Goal: Task Accomplishment & Management: Manage account settings

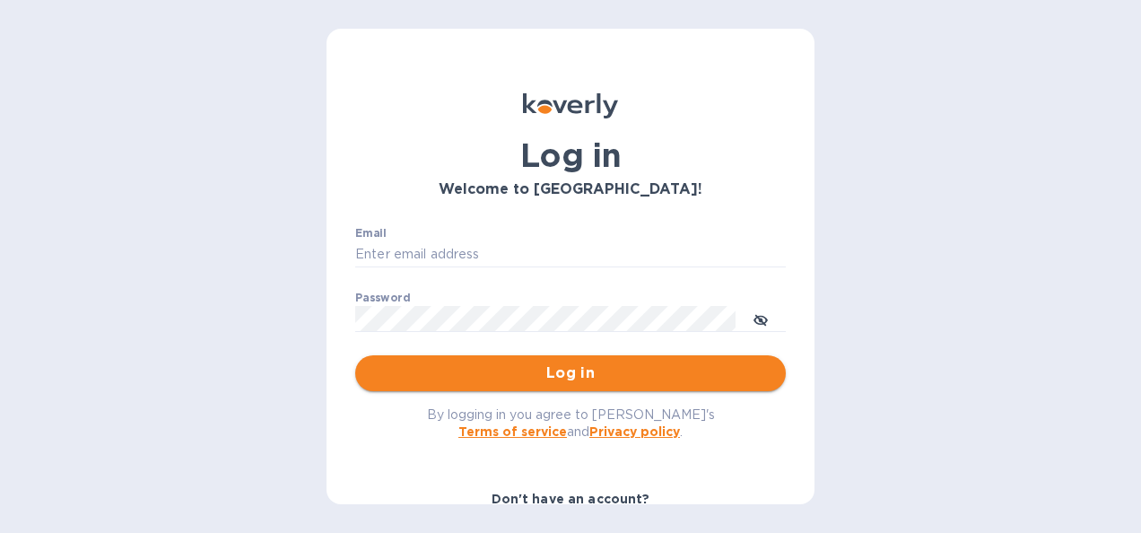
type input "kristen@blacksmithint.com"
click at [573, 376] on span "Log in" at bounding box center [571, 374] width 402 height 22
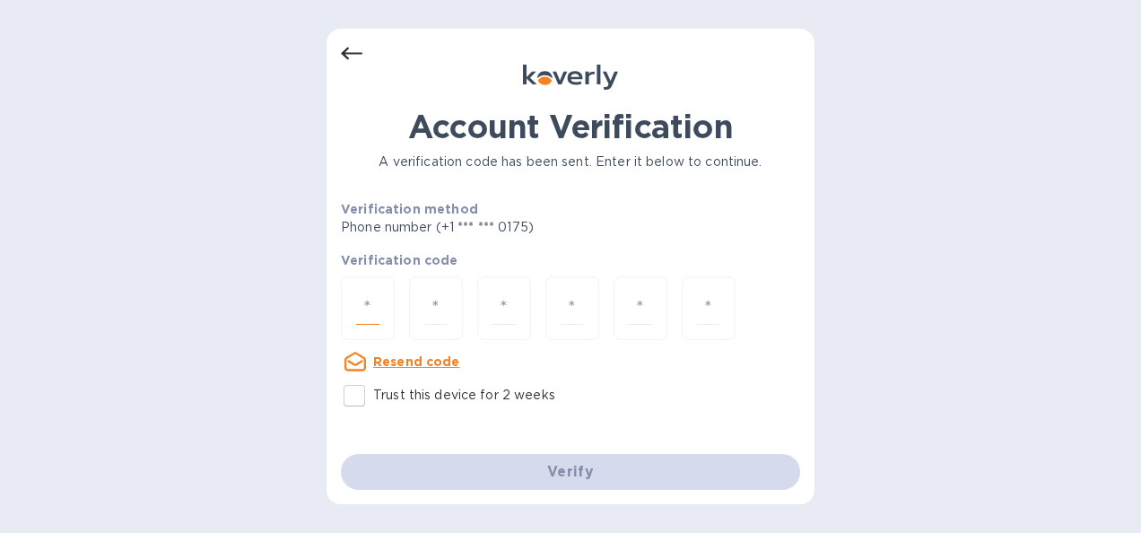
click at [370, 305] on input "number" at bounding box center [367, 308] width 23 height 33
type input "6"
type input "0"
type input "7"
type input "1"
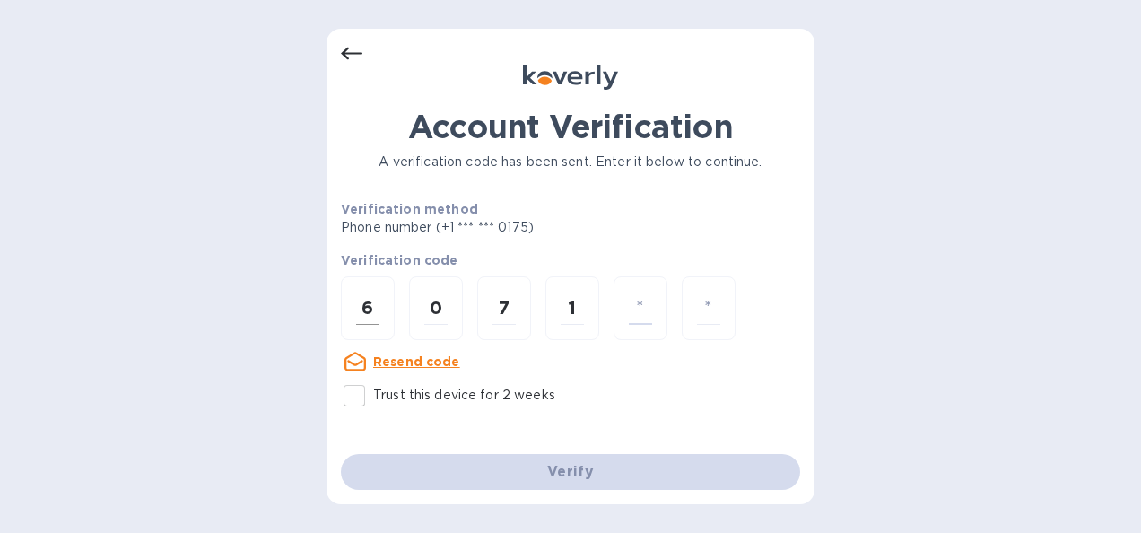
type input "5"
type input "1"
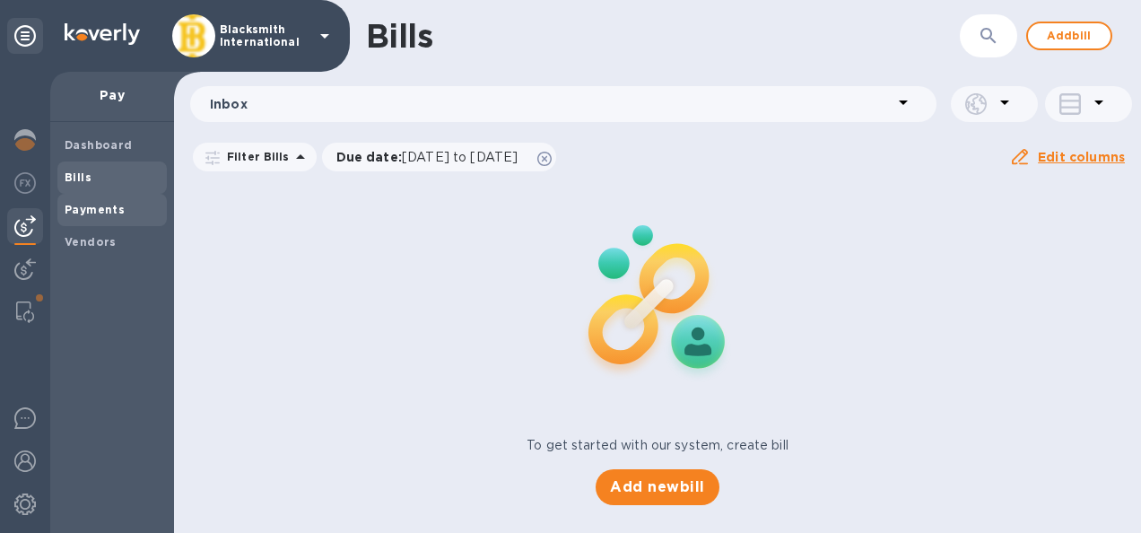
click at [90, 215] on span "Payments" at bounding box center [95, 210] width 60 height 18
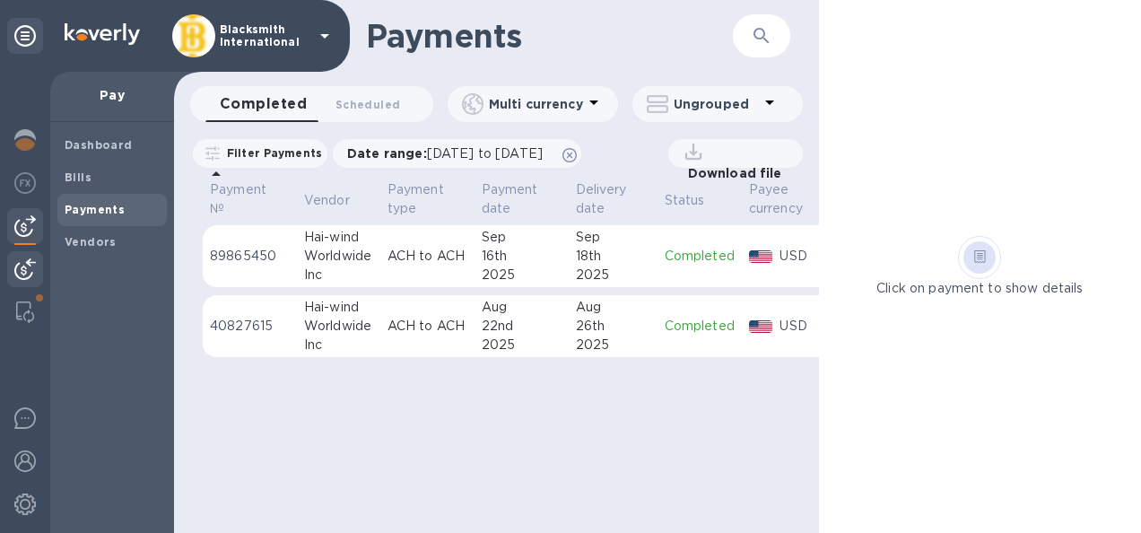
click at [20, 264] on img at bounding box center [25, 269] width 22 height 22
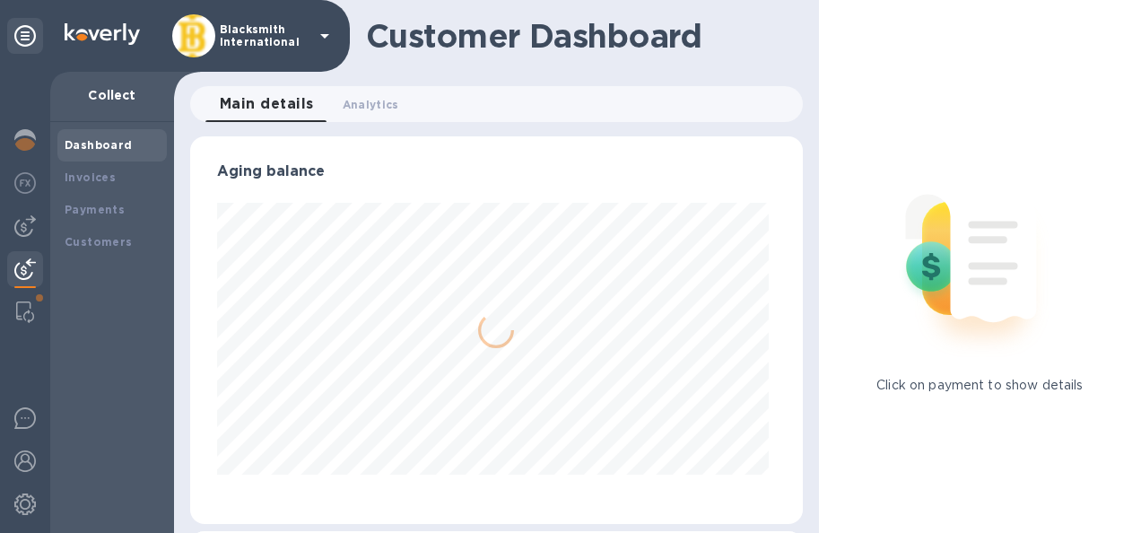
scroll to position [388, 605]
click at [88, 208] on b "Payments" at bounding box center [95, 209] width 60 height 13
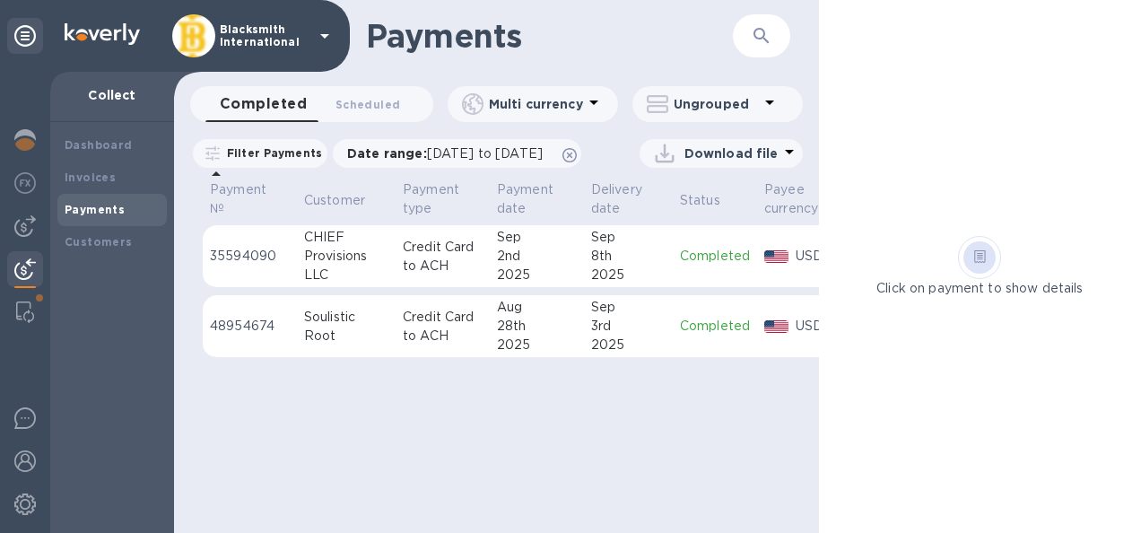
click at [700, 336] on p "Completed" at bounding box center [715, 326] width 70 height 19
click at [700, 335] on p "Completed" at bounding box center [717, 326] width 75 height 18
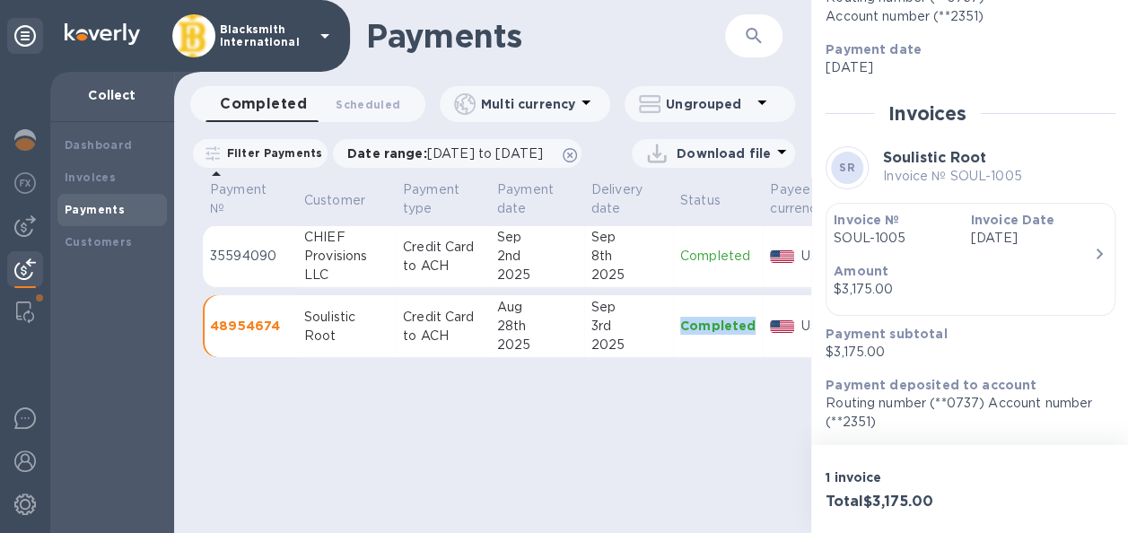
scroll to position [13, 0]
click at [357, 95] on span "Scheduled 0" at bounding box center [368, 104] width 65 height 19
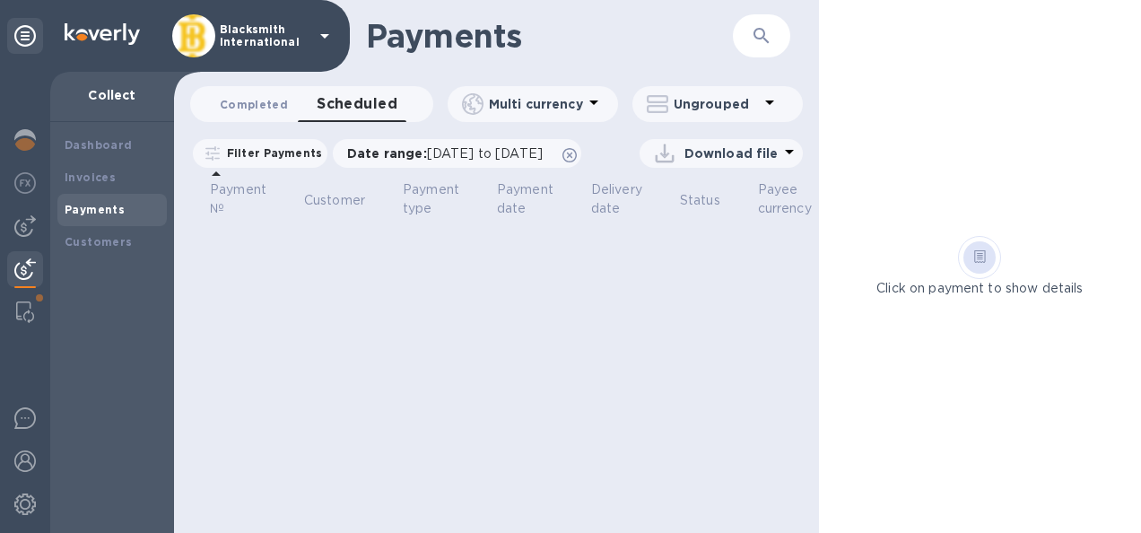
click at [260, 106] on span "Completed 0" at bounding box center [254, 104] width 68 height 19
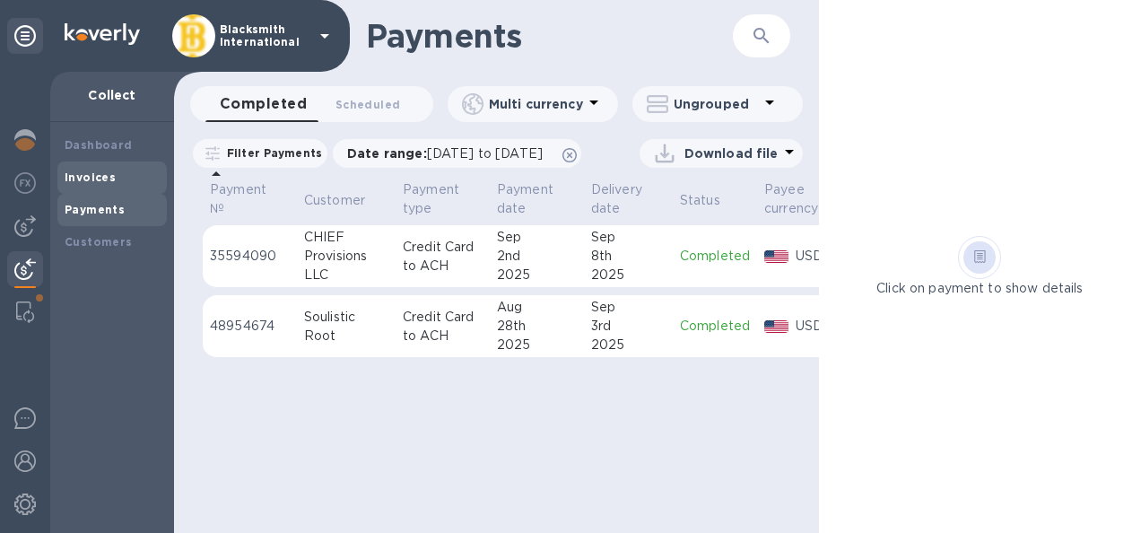
click at [95, 175] on b "Invoices" at bounding box center [90, 177] width 51 height 13
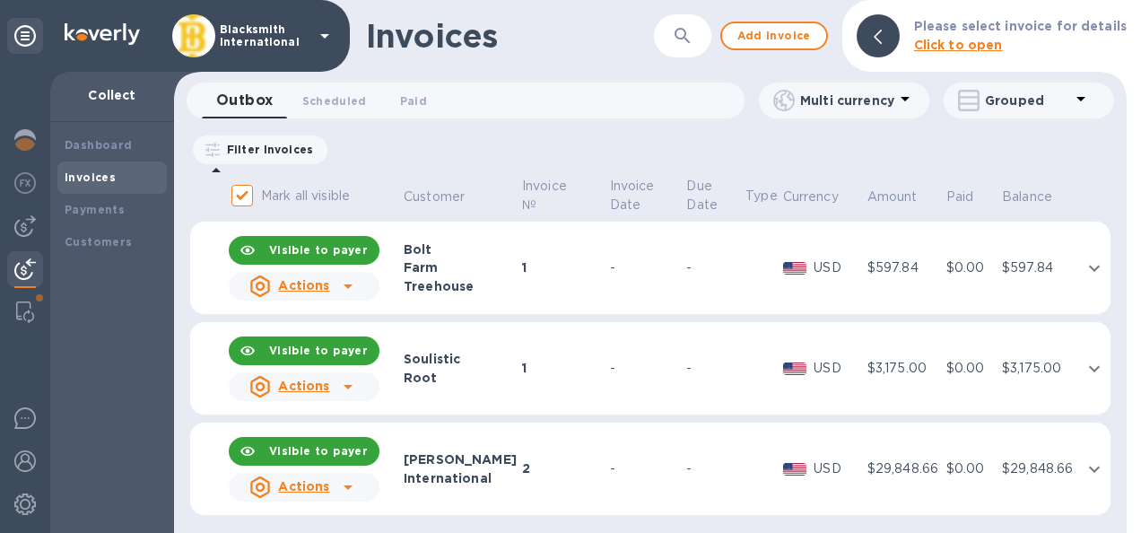
scroll to position [6, 0]
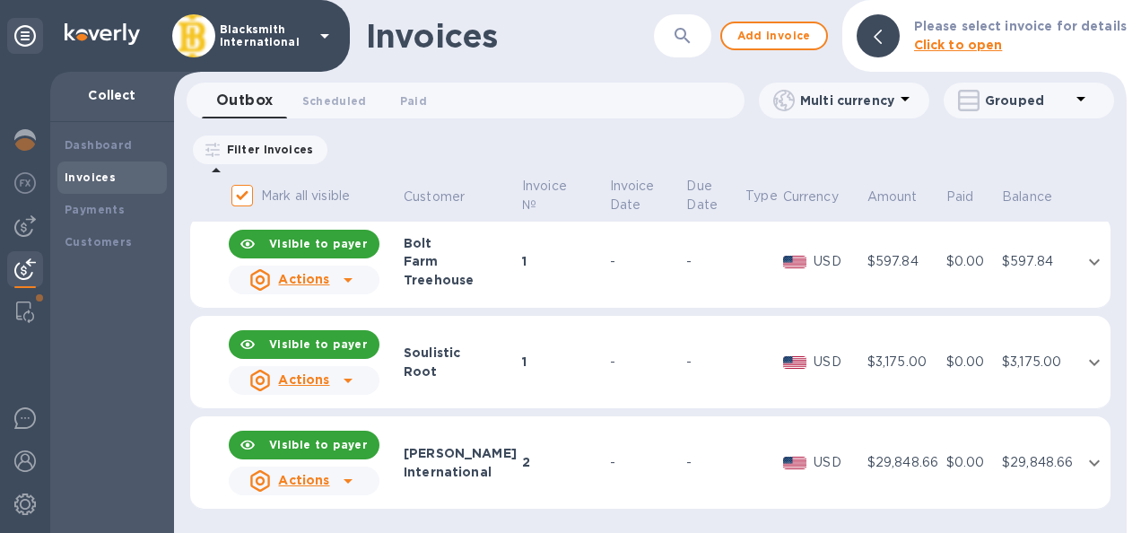
click at [1089, 363] on icon "expand row" at bounding box center [1094, 362] width 11 height 6
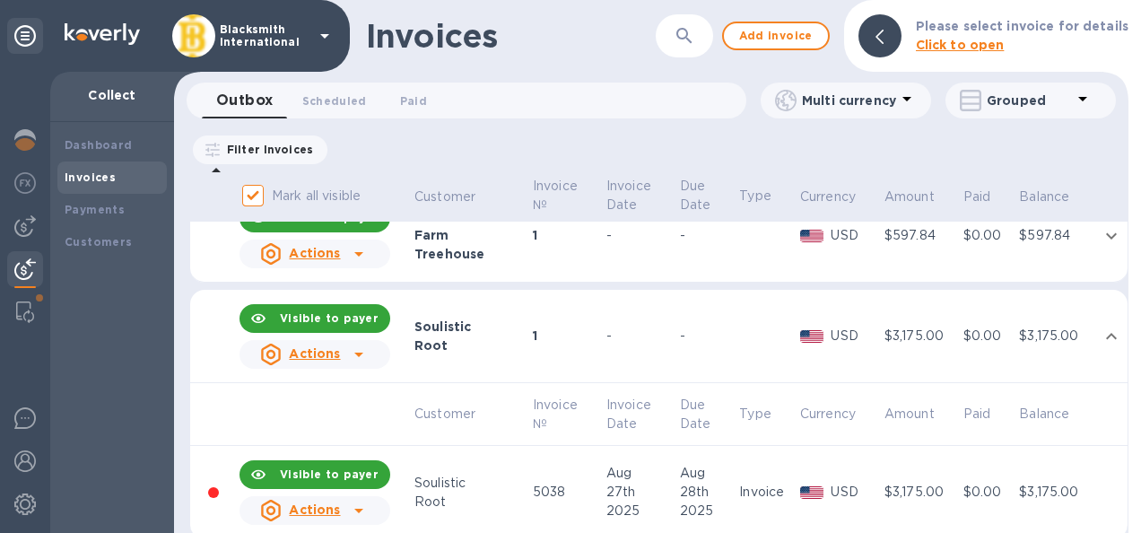
scroll to position [31, 0]
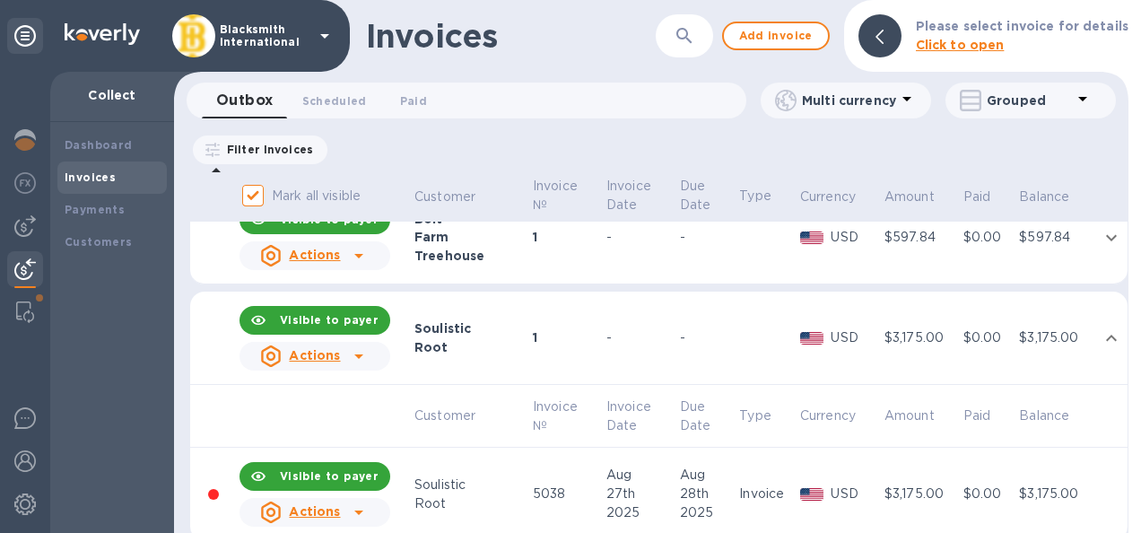
click at [357, 355] on icon at bounding box center [358, 356] width 9 height 4
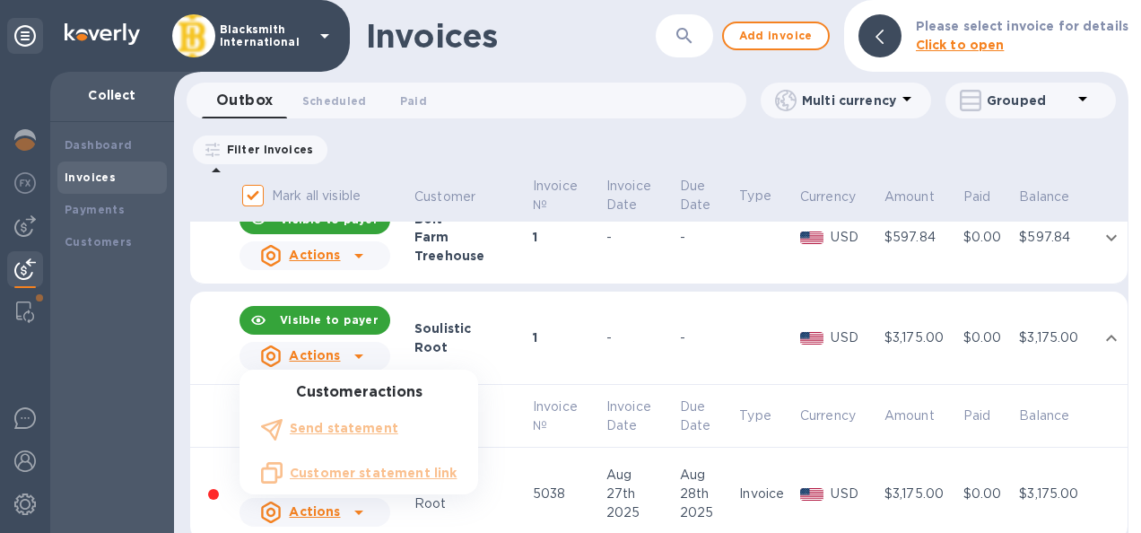
click at [537, 340] on div at bounding box center [570, 266] width 1141 height 533
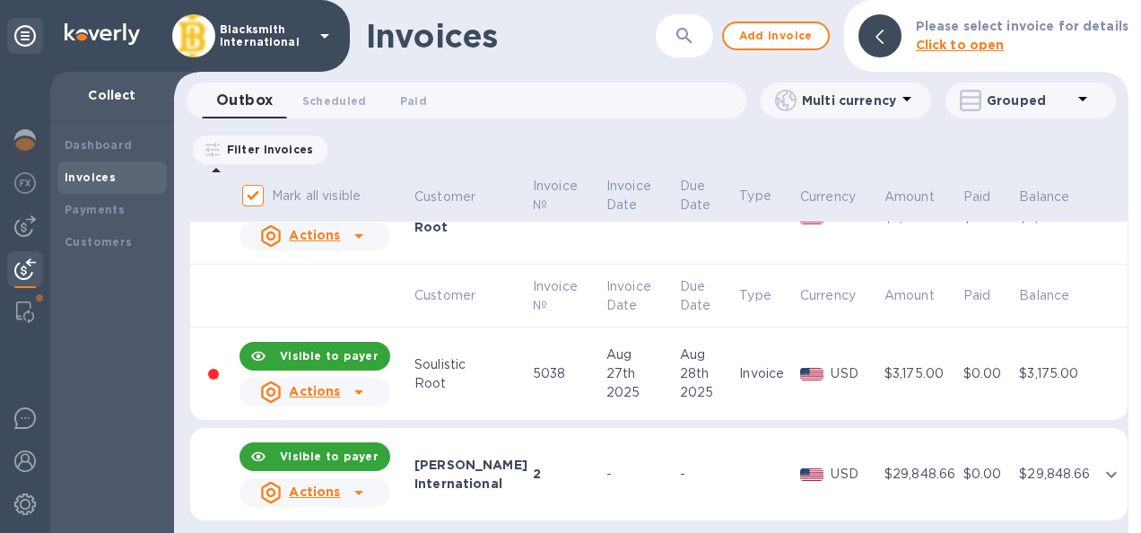
scroll to position [150, 0]
click at [779, 39] on span "Add invoice" at bounding box center [776, 36] width 75 height 22
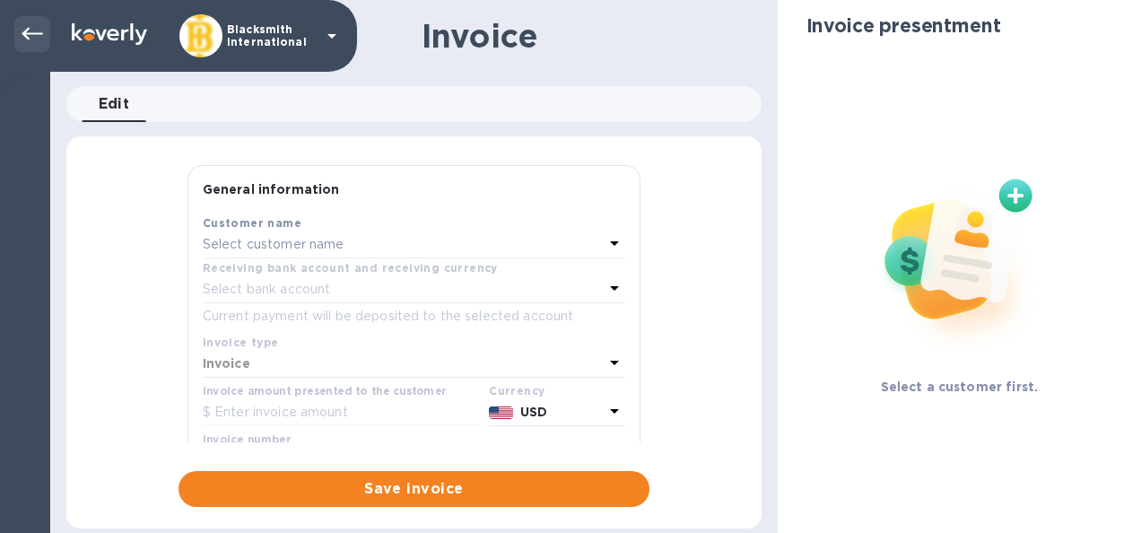
click at [29, 31] on icon at bounding box center [33, 34] width 22 height 22
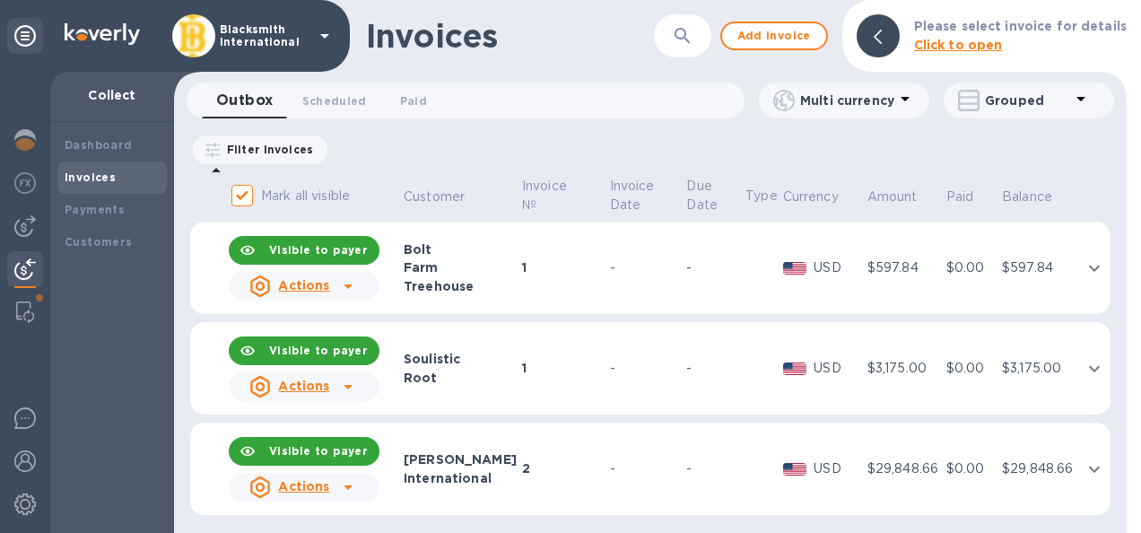
scroll to position [6, 0]
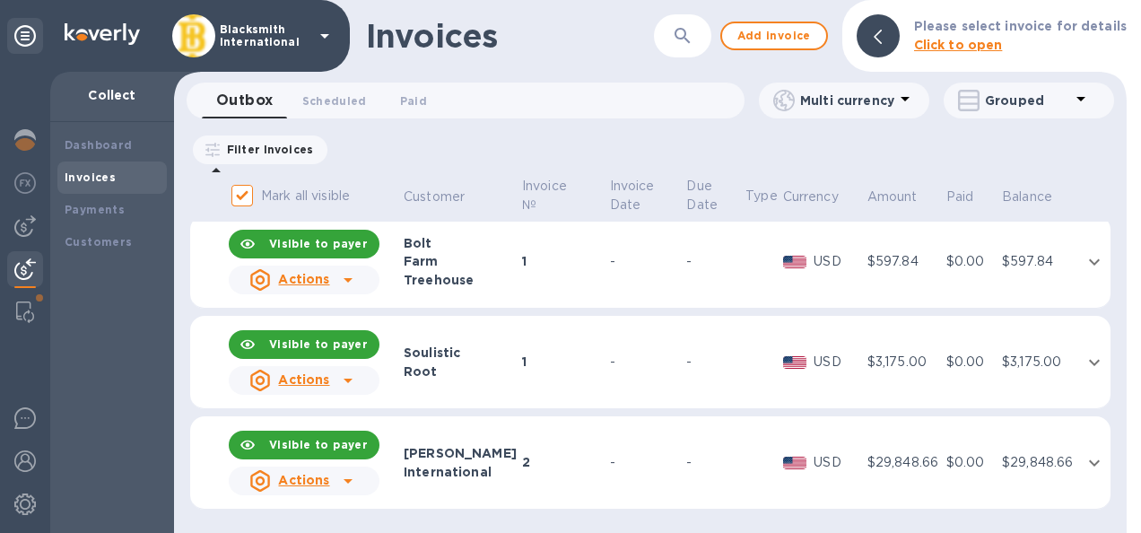
click at [419, 363] on div "Root" at bounding box center [460, 372] width 113 height 18
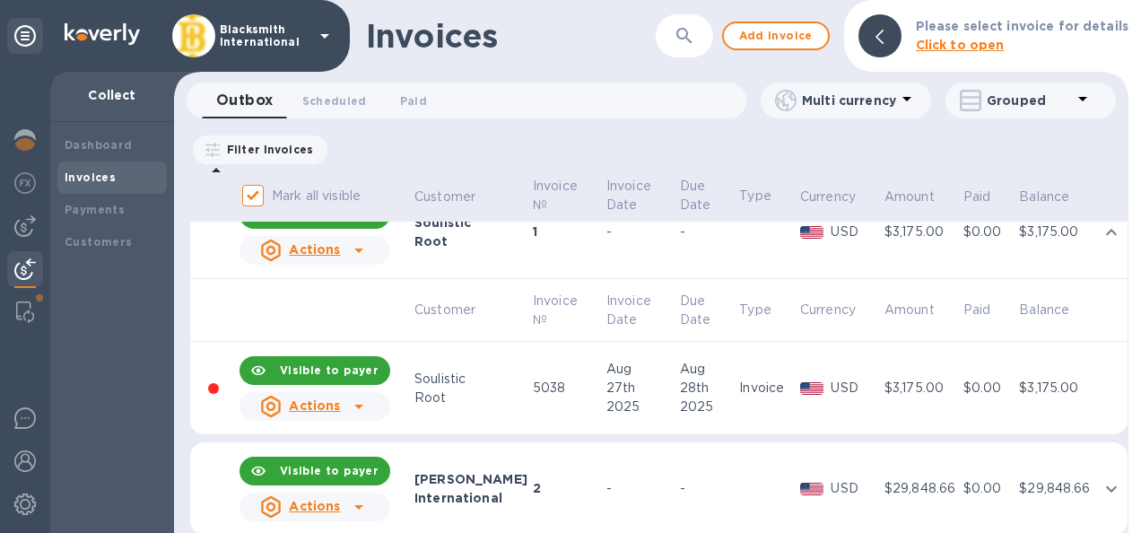
scroll to position [162, 0]
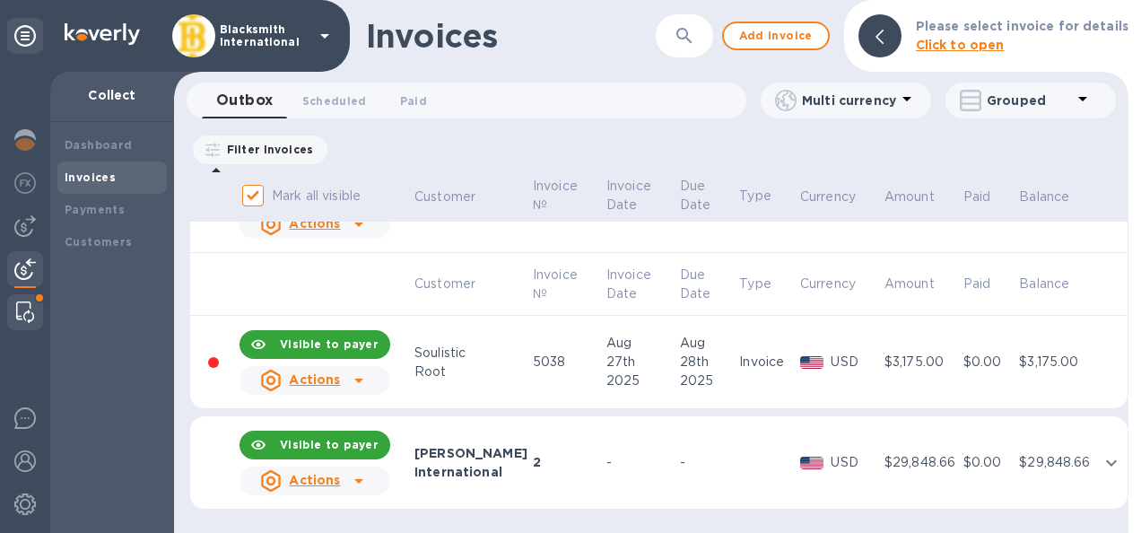
click at [31, 313] on img at bounding box center [25, 313] width 18 height 22
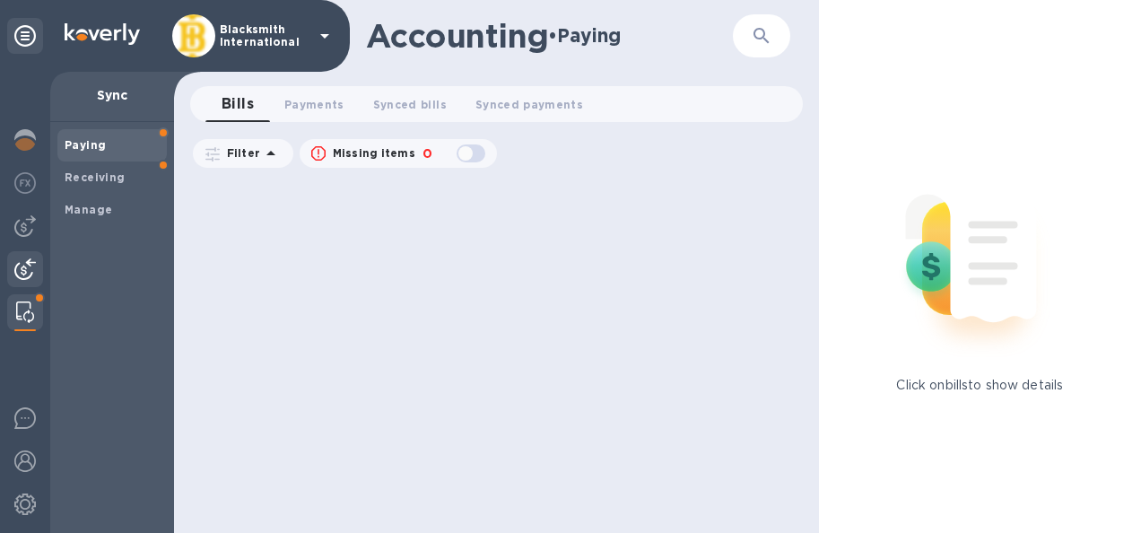
click at [23, 272] on img at bounding box center [25, 269] width 22 height 22
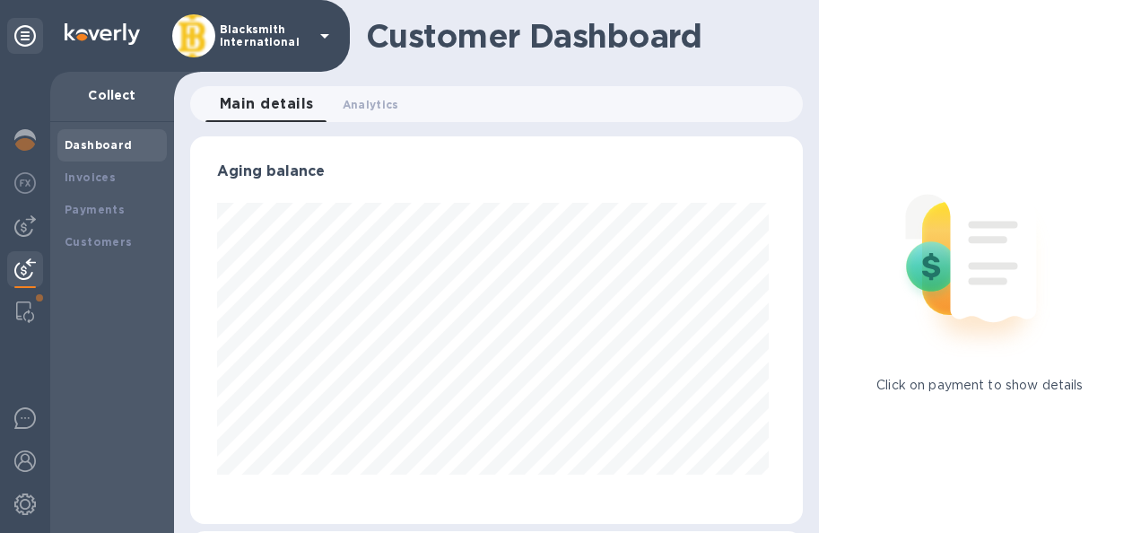
scroll to position [388, 605]
click at [359, 105] on span "Analytics 0" at bounding box center [371, 104] width 57 height 19
click at [253, 109] on span "Main details 0" at bounding box center [257, 104] width 75 height 19
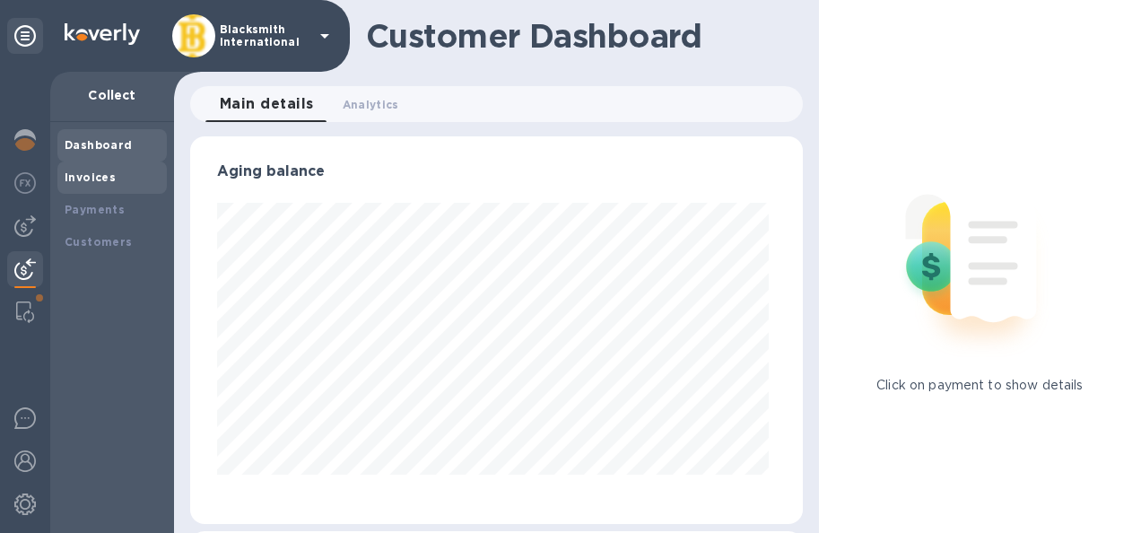
click at [106, 181] on b "Invoices" at bounding box center [90, 177] width 51 height 13
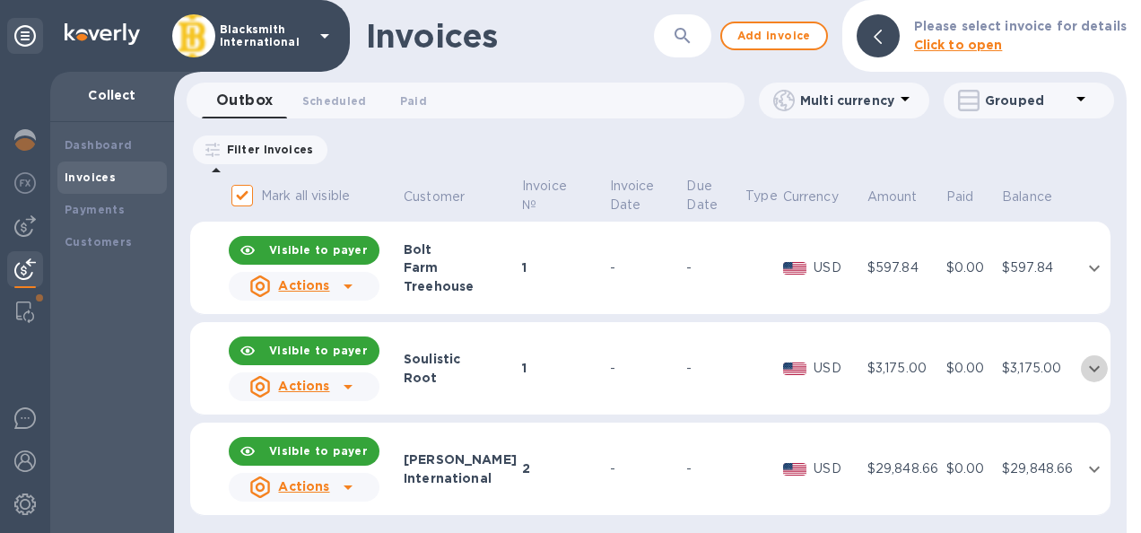
click at [1086, 366] on icon "expand row" at bounding box center [1095, 369] width 22 height 22
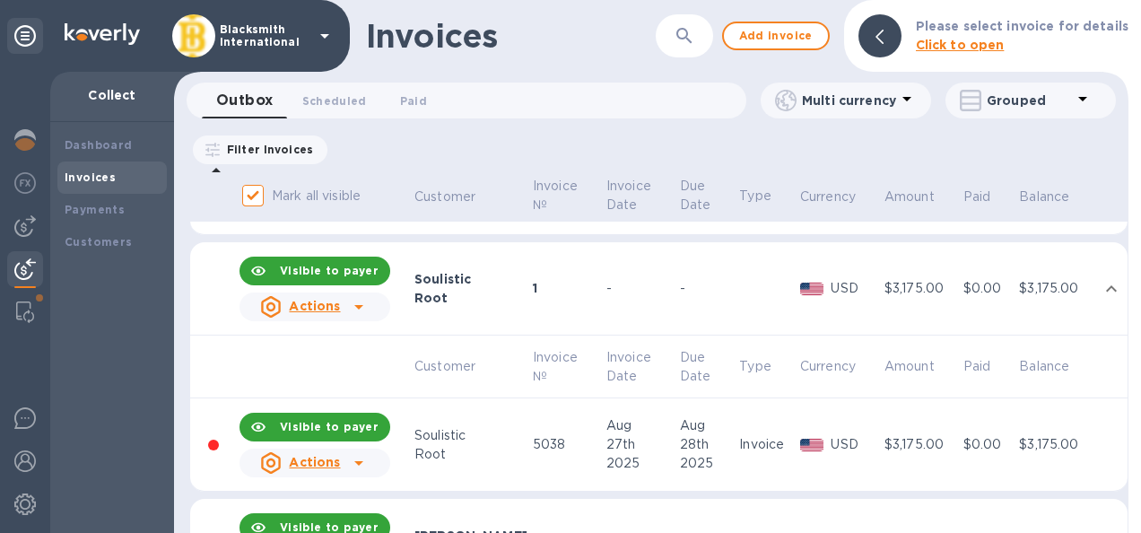
scroll to position [82, 0]
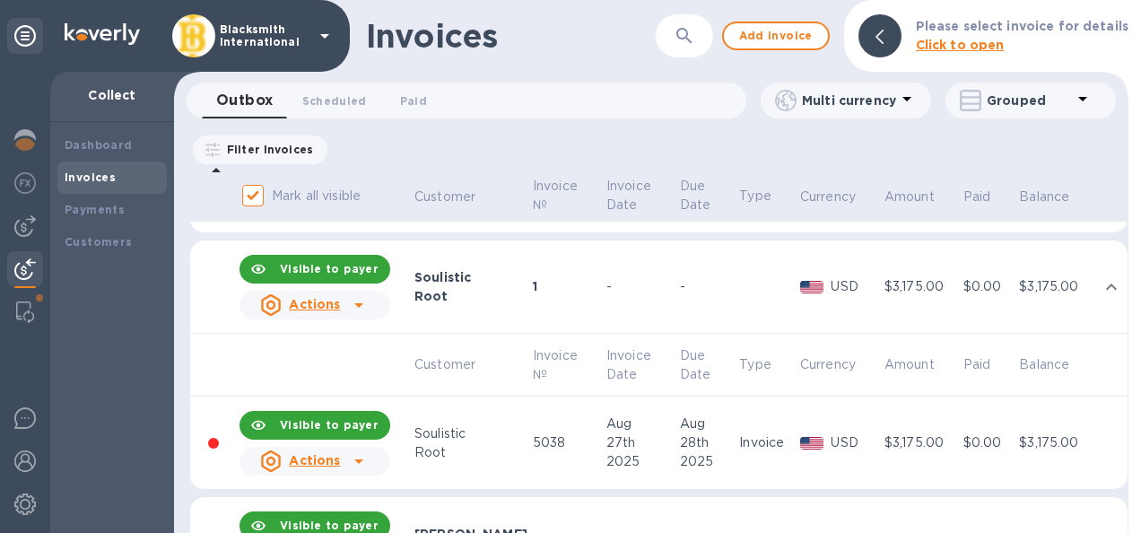
click at [355, 461] on icon at bounding box center [359, 461] width 22 height 22
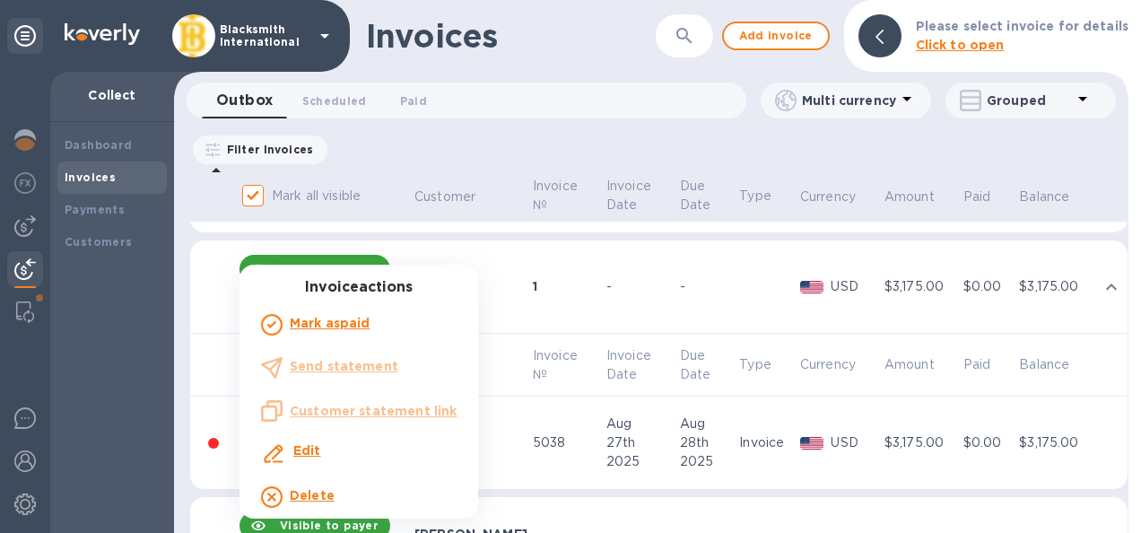
click at [309, 452] on b "Edit" at bounding box center [307, 450] width 28 height 14
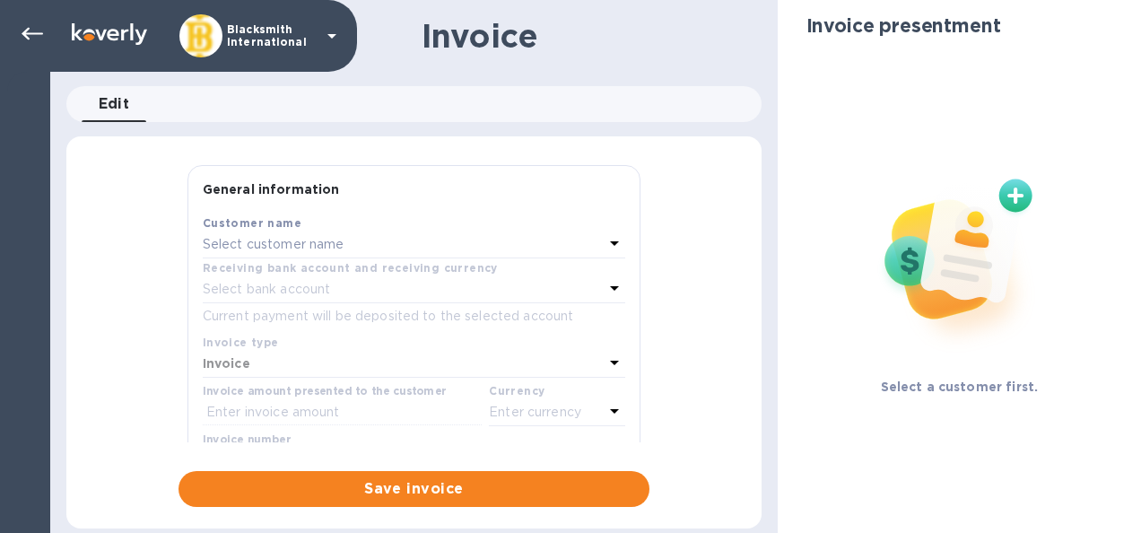
type input "[DATE]"
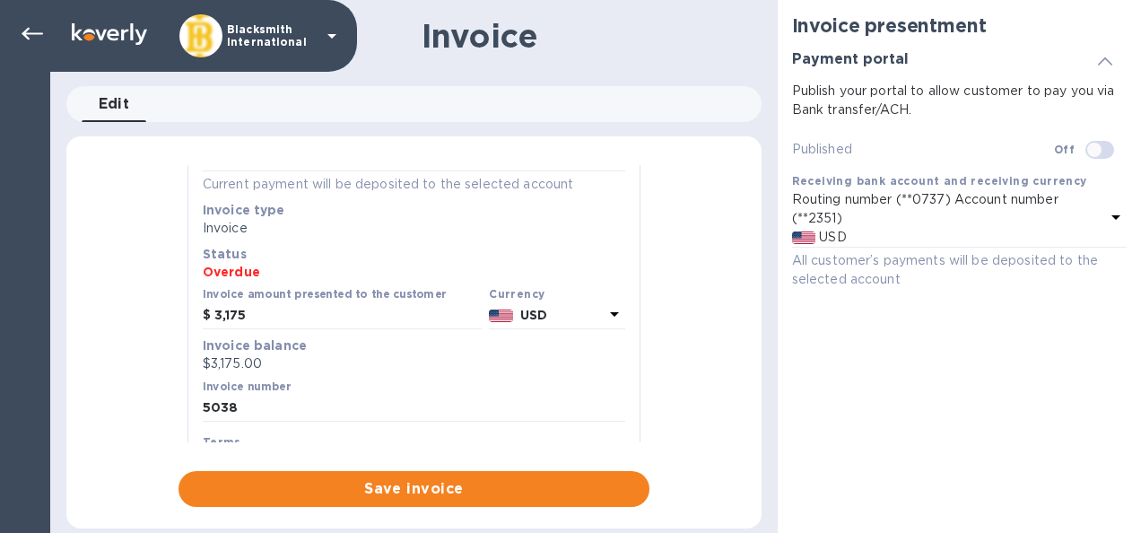
scroll to position [123, 0]
click at [262, 318] on input "3,175" at bounding box center [347, 316] width 267 height 27
drag, startPoint x: 262, startPoint y: 318, endPoint x: 188, endPoint y: 308, distance: 74.2
click at [188, 308] on div "Save Customer name Soulistic Root Receiving bank account and receiving currency…" at bounding box center [413, 369] width 451 height 557
type input "5,080"
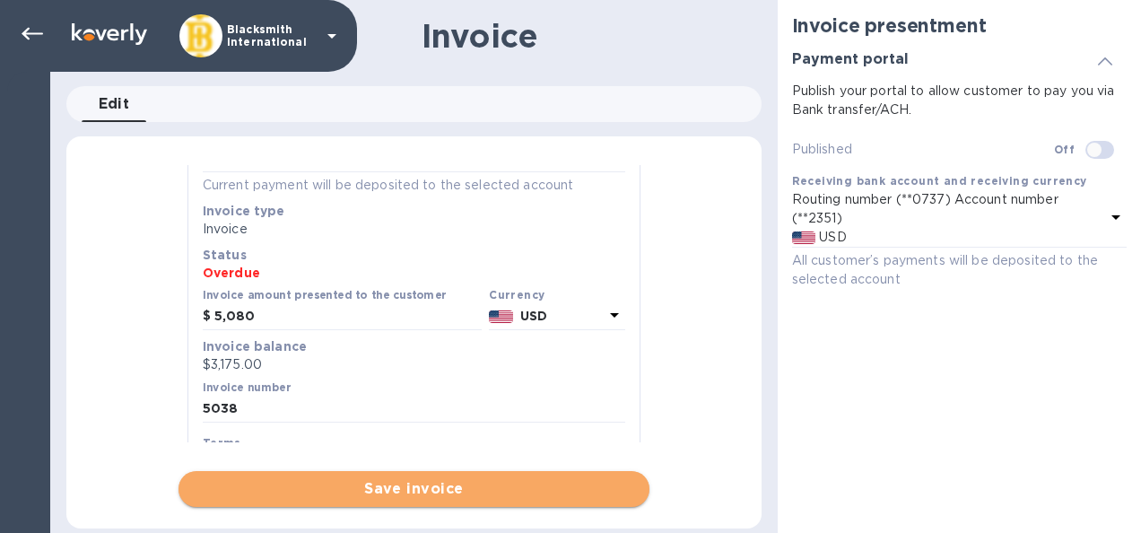
click at [413, 490] on span "Save invoice" at bounding box center [414, 489] width 442 height 22
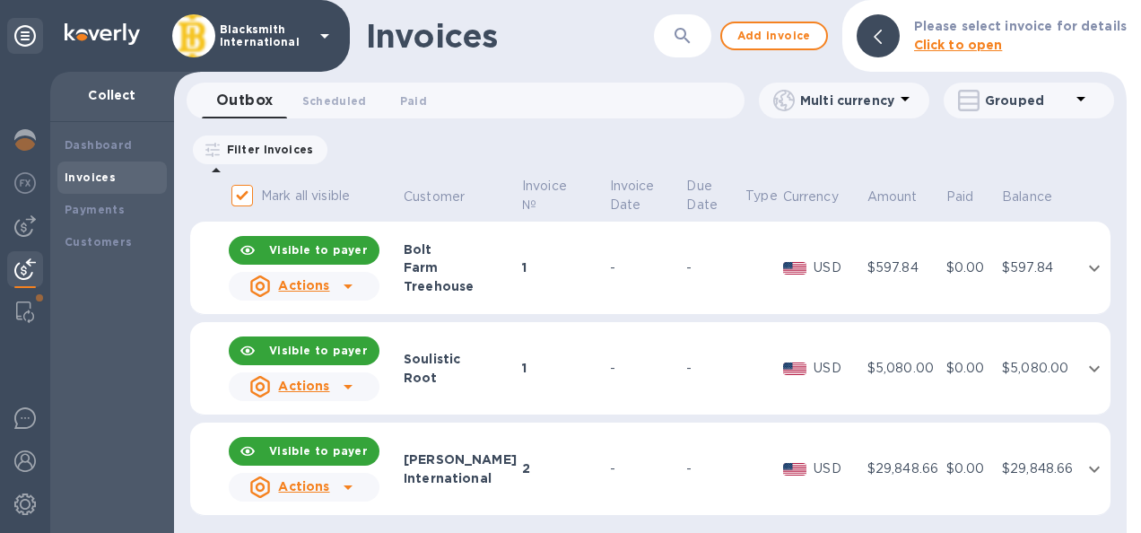
click at [346, 388] on icon at bounding box center [348, 387] width 9 height 4
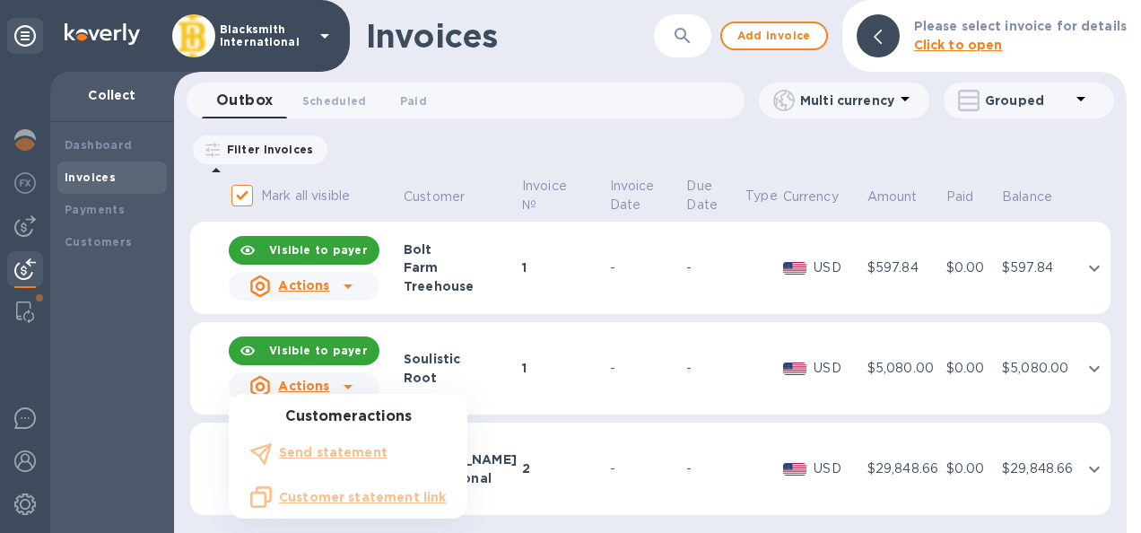
click at [320, 452] on ul "Customer actions Send statement Customer statement link" at bounding box center [348, 463] width 239 height 110
click at [352, 454] on ul "Customer actions Send statement Customer statement link" at bounding box center [348, 463] width 239 height 110
click at [313, 456] on ul "Customer actions Send statement Customer statement link" at bounding box center [348, 463] width 239 height 110
click at [556, 389] on div at bounding box center [570, 266] width 1141 height 533
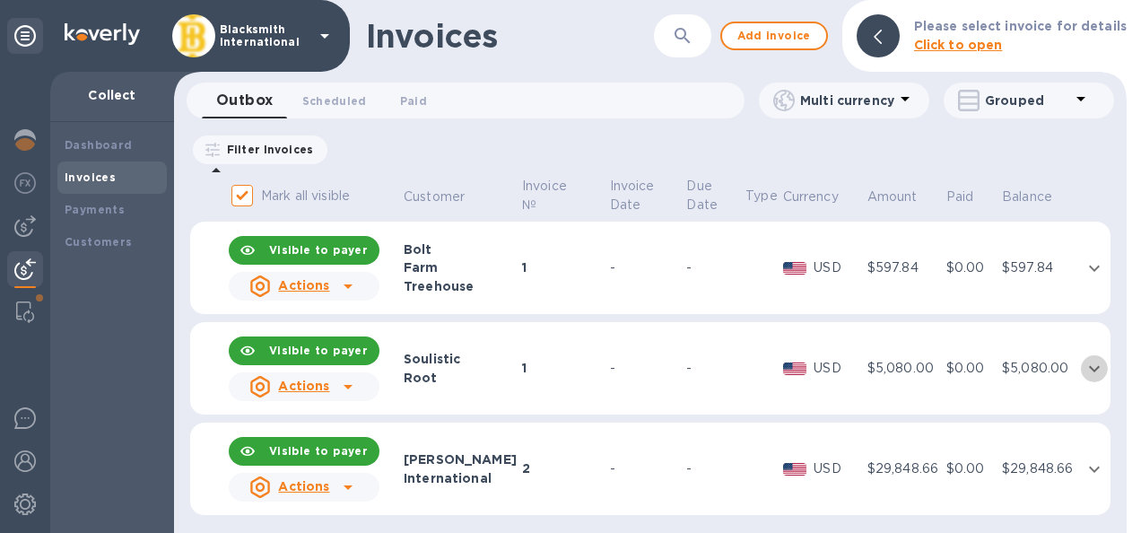
click at [1089, 368] on icon "expand row" at bounding box center [1094, 368] width 11 height 6
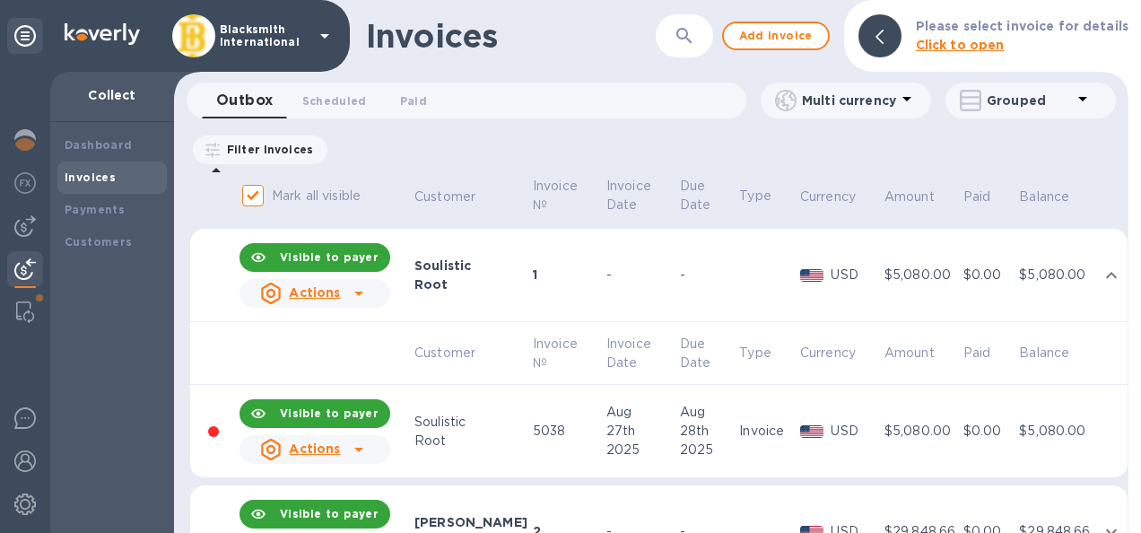
scroll to position [90, 0]
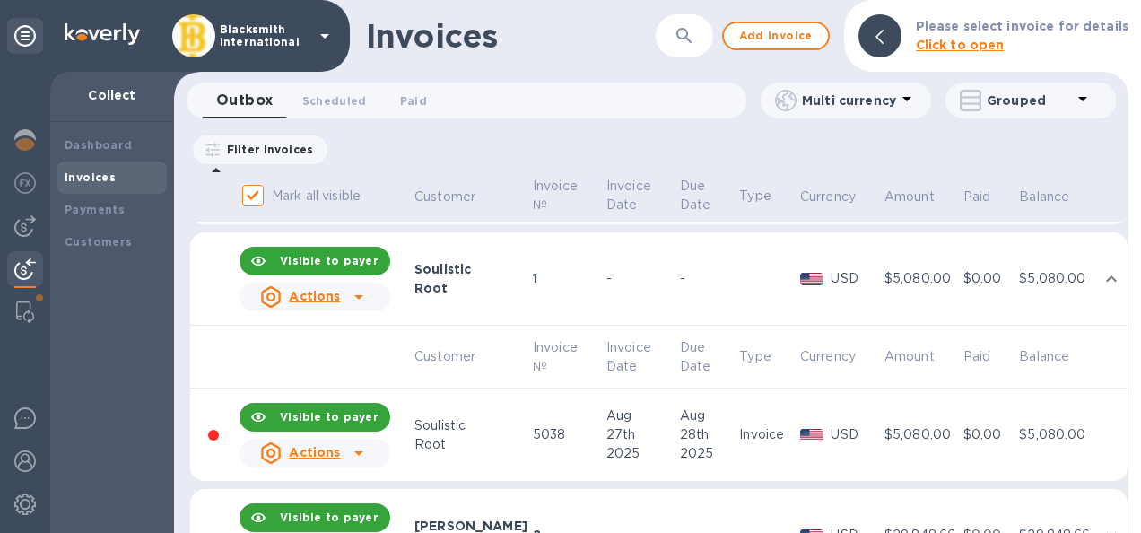
click at [357, 453] on icon at bounding box center [358, 453] width 9 height 4
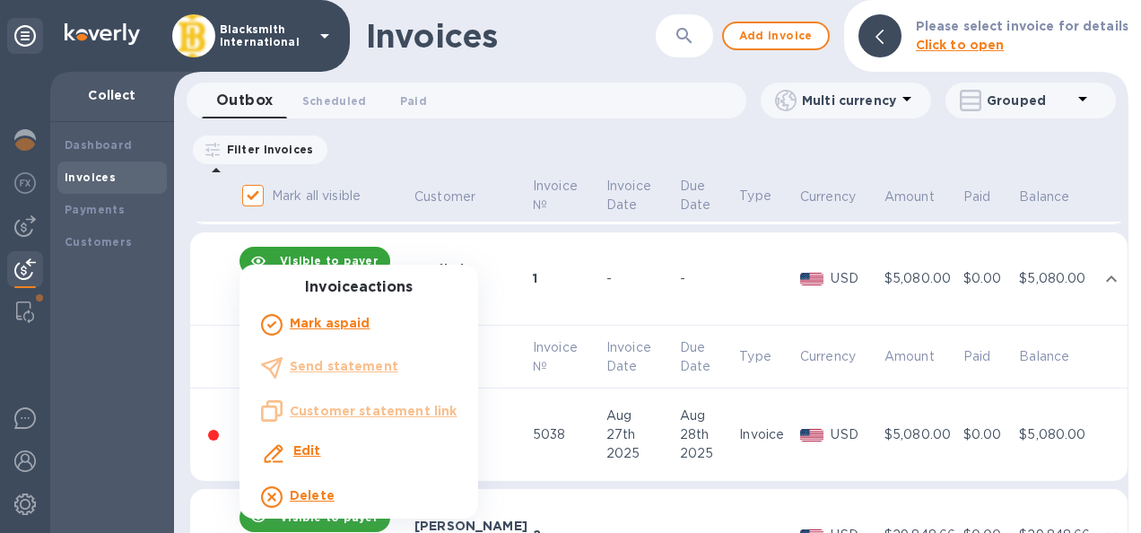
click at [519, 329] on div at bounding box center [570, 266] width 1141 height 533
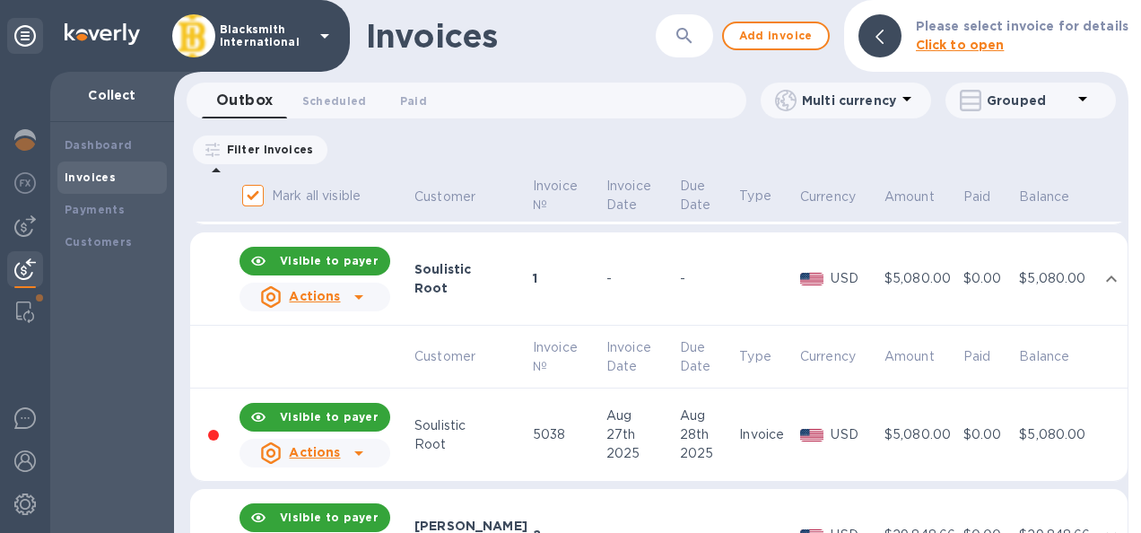
click at [339, 298] on div "Actions" at bounding box center [300, 297] width 87 height 29
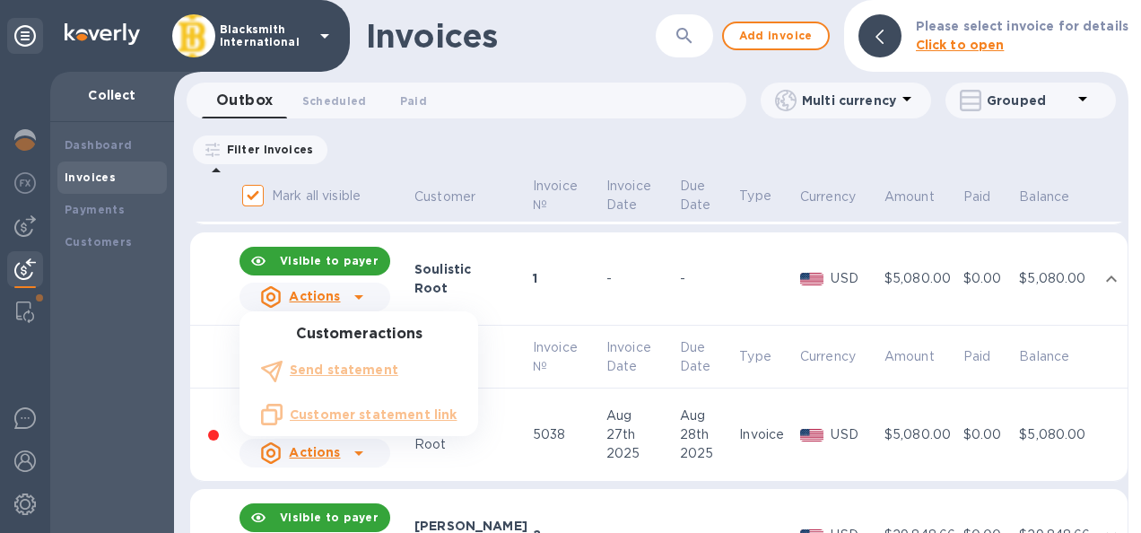
click at [328, 372] on ul "Customer actions Send statement Customer statement link" at bounding box center [359, 381] width 239 height 110
click at [225, 341] on div at bounding box center [570, 266] width 1141 height 533
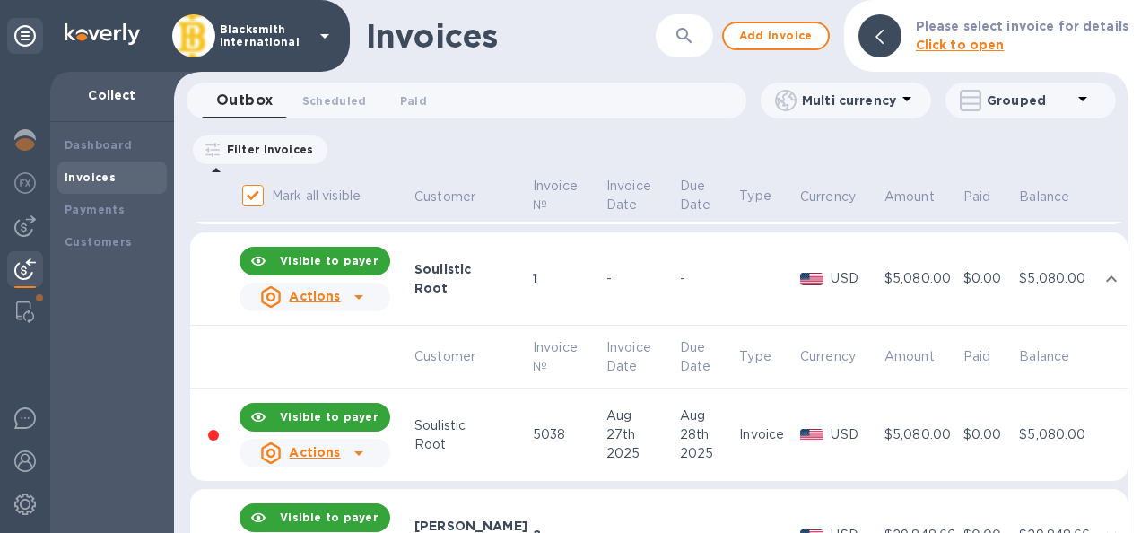
click at [318, 300] on u "Actions" at bounding box center [314, 296] width 51 height 14
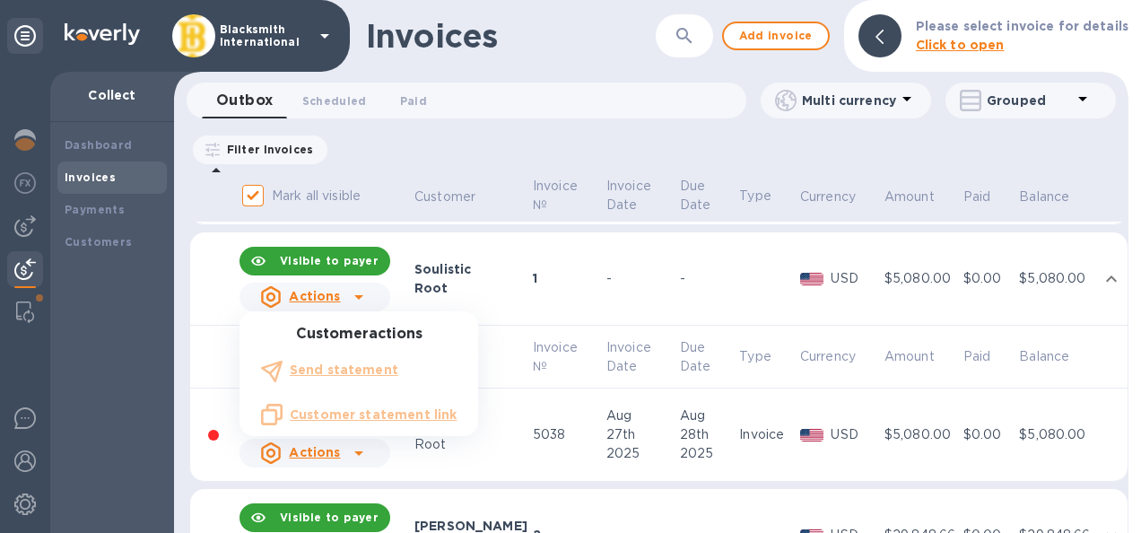
click at [338, 417] on ul "Customer actions Send statement Customer statement link" at bounding box center [359, 381] width 239 height 110
click at [222, 337] on div at bounding box center [570, 266] width 1141 height 533
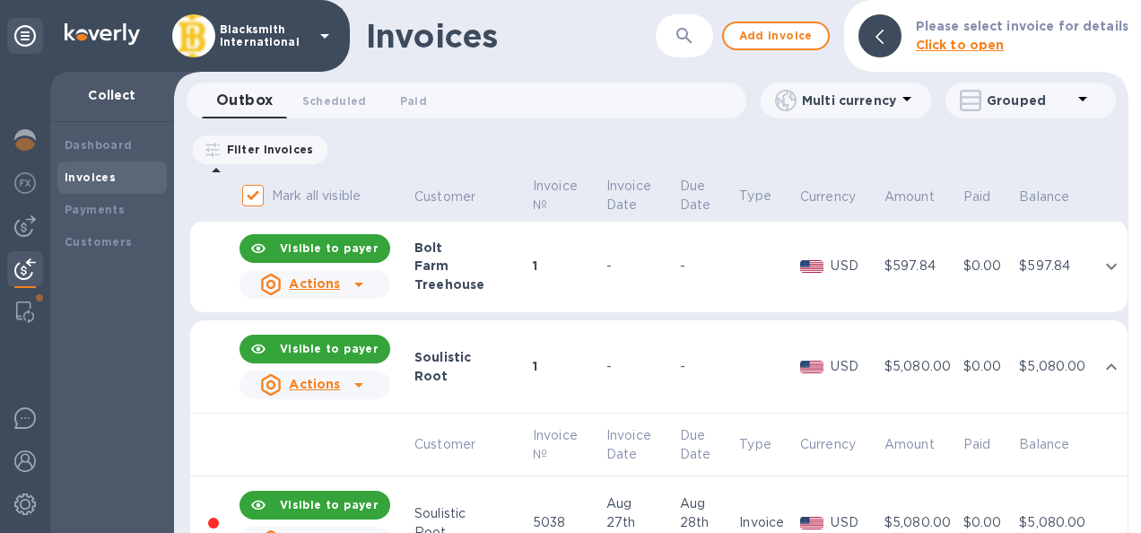
scroll to position [0, 0]
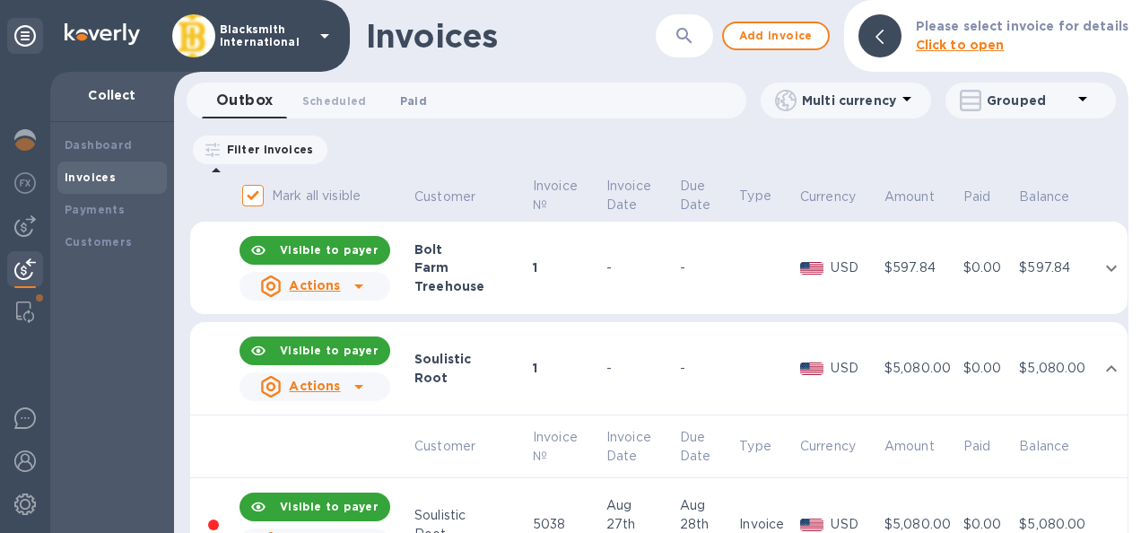
click at [408, 101] on span "Paid 0" at bounding box center [413, 101] width 27 height 19
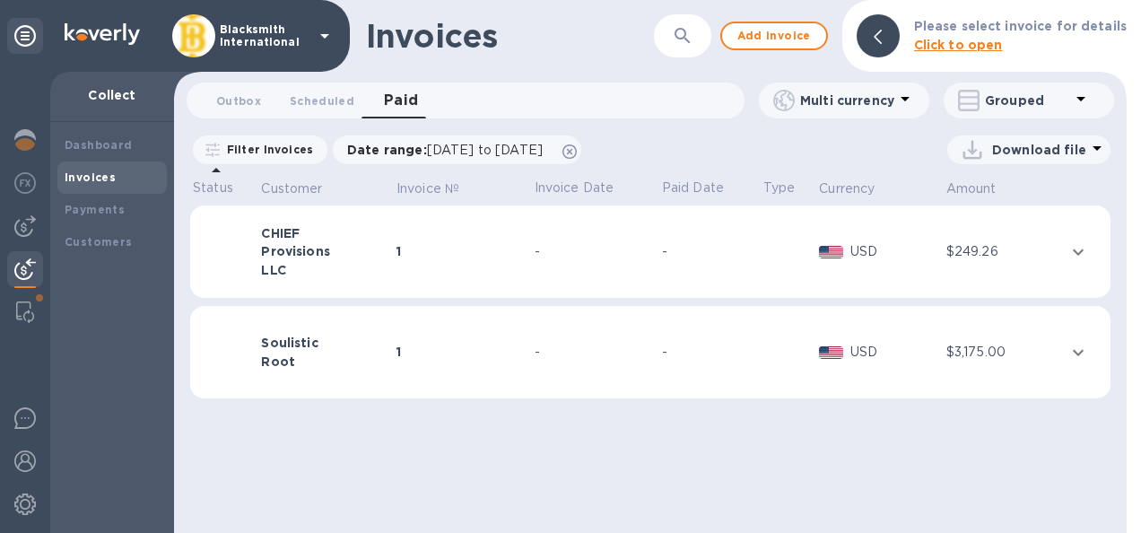
click at [1080, 345] on icon "expand row" at bounding box center [1079, 353] width 22 height 22
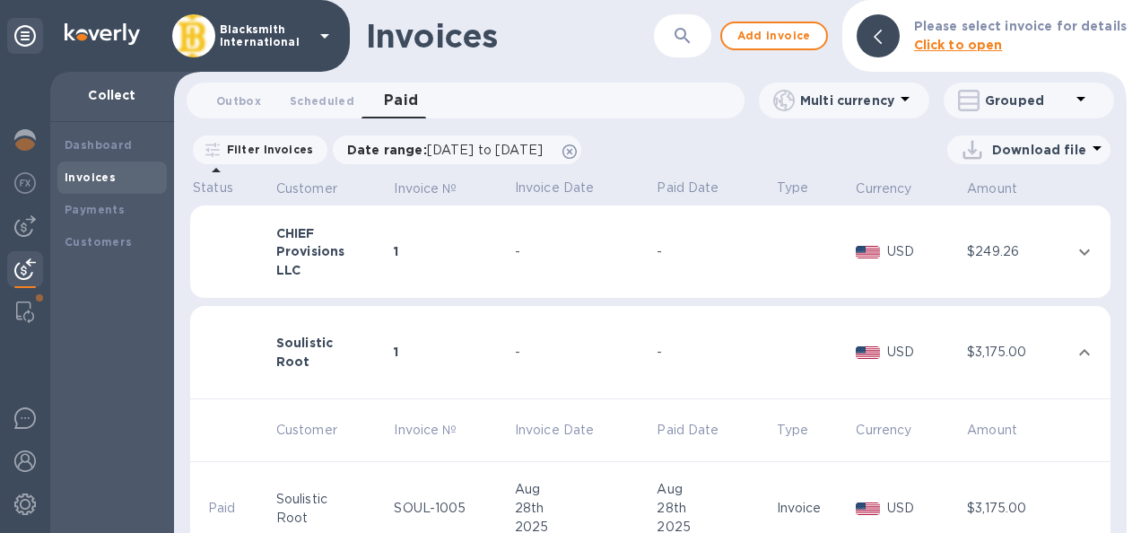
scroll to position [46, 0]
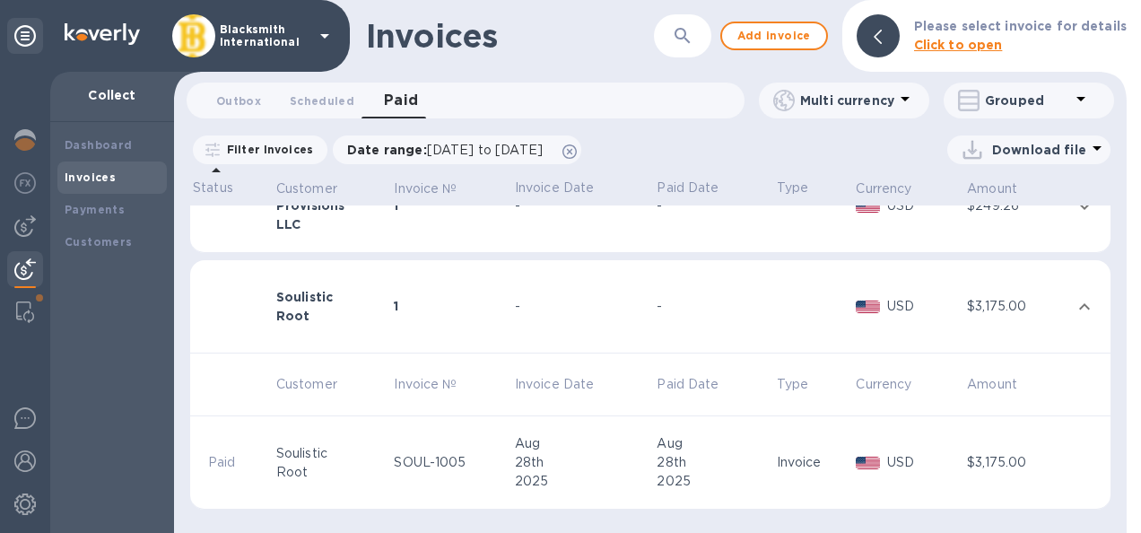
click at [1000, 463] on div "$3,175.00" at bounding box center [1016, 462] width 98 height 19
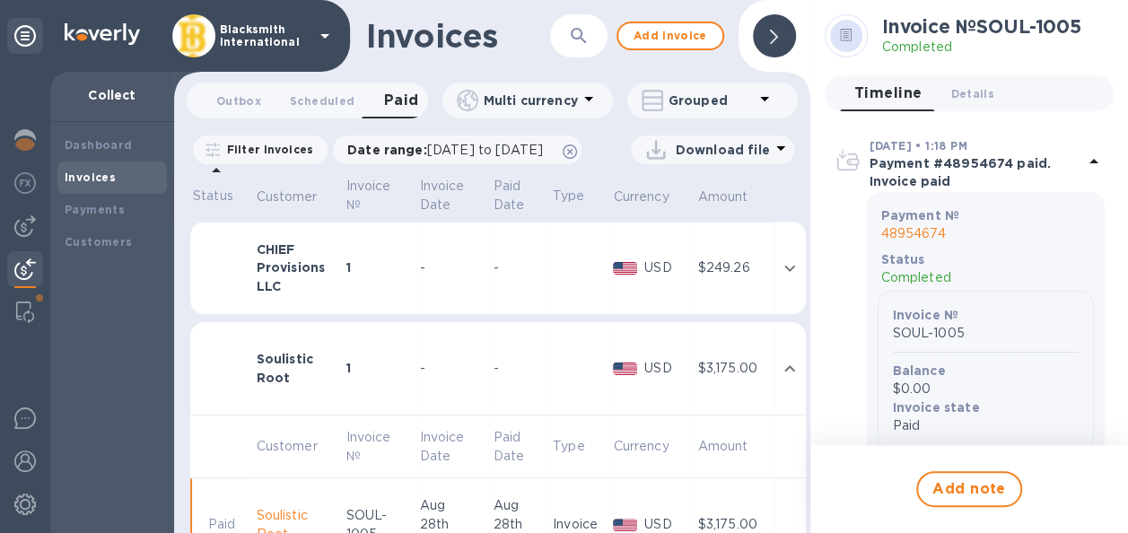
click at [788, 37] on div at bounding box center [774, 35] width 43 height 43
